Goal: Information Seeking & Learning: Learn about a topic

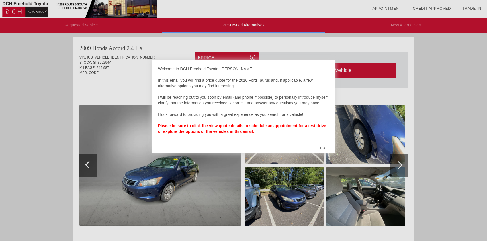
scroll to position [2, 0]
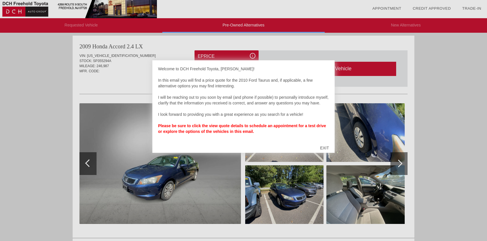
click at [324, 149] on div "EXIT" at bounding box center [325, 148] width 20 height 17
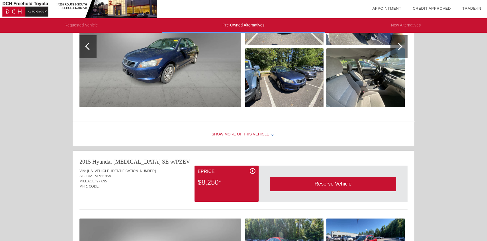
scroll to position [118, 0]
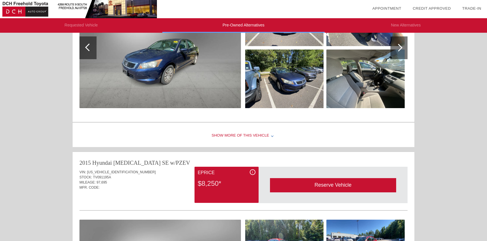
click at [237, 136] on div "Show More of this Vehicle" at bounding box center [244, 136] width 342 height 23
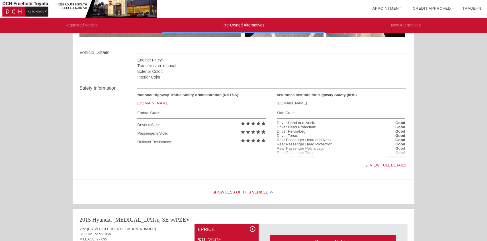
scroll to position [192, 0]
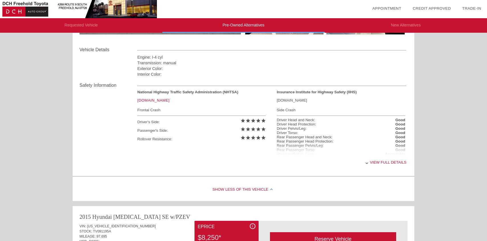
click at [374, 162] on div "View full details" at bounding box center [271, 163] width 269 height 14
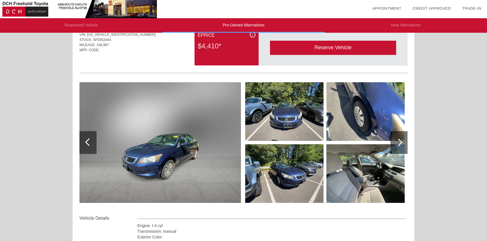
scroll to position [0, 0]
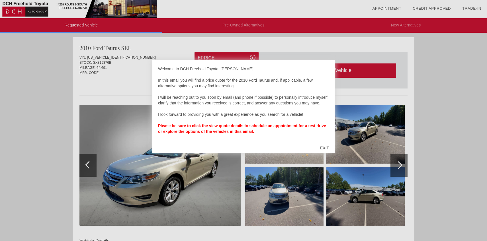
click at [326, 148] on div "EXIT" at bounding box center [325, 148] width 20 height 17
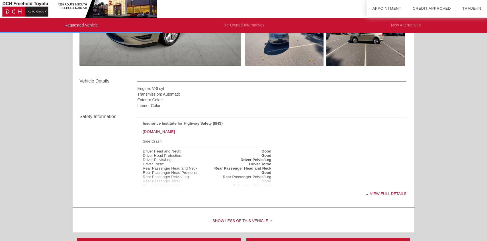
scroll to position [282, 0]
